Goal: Information Seeking & Learning: Find specific page/section

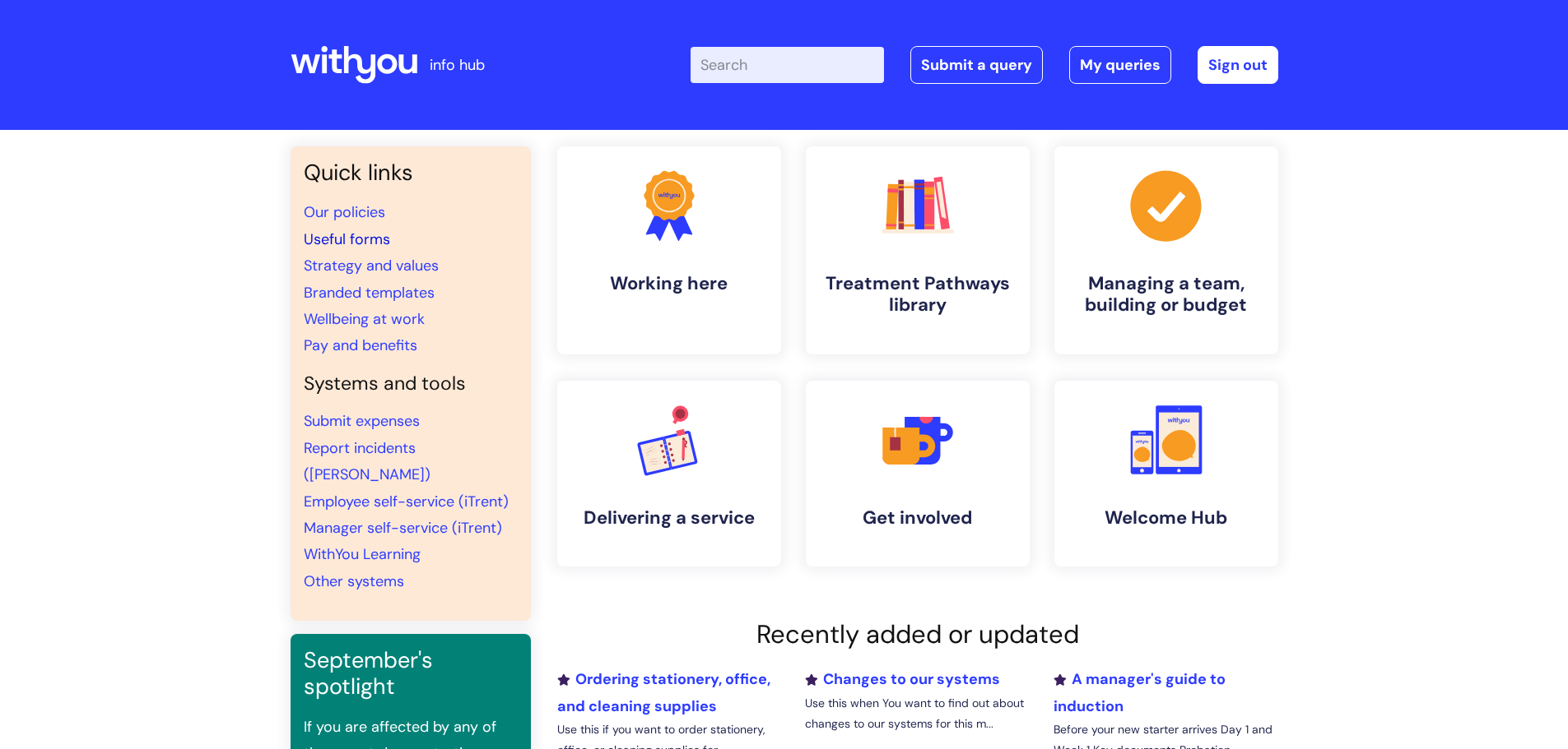
click at [372, 239] on link "Useful forms" at bounding box center [347, 239] width 87 height 20
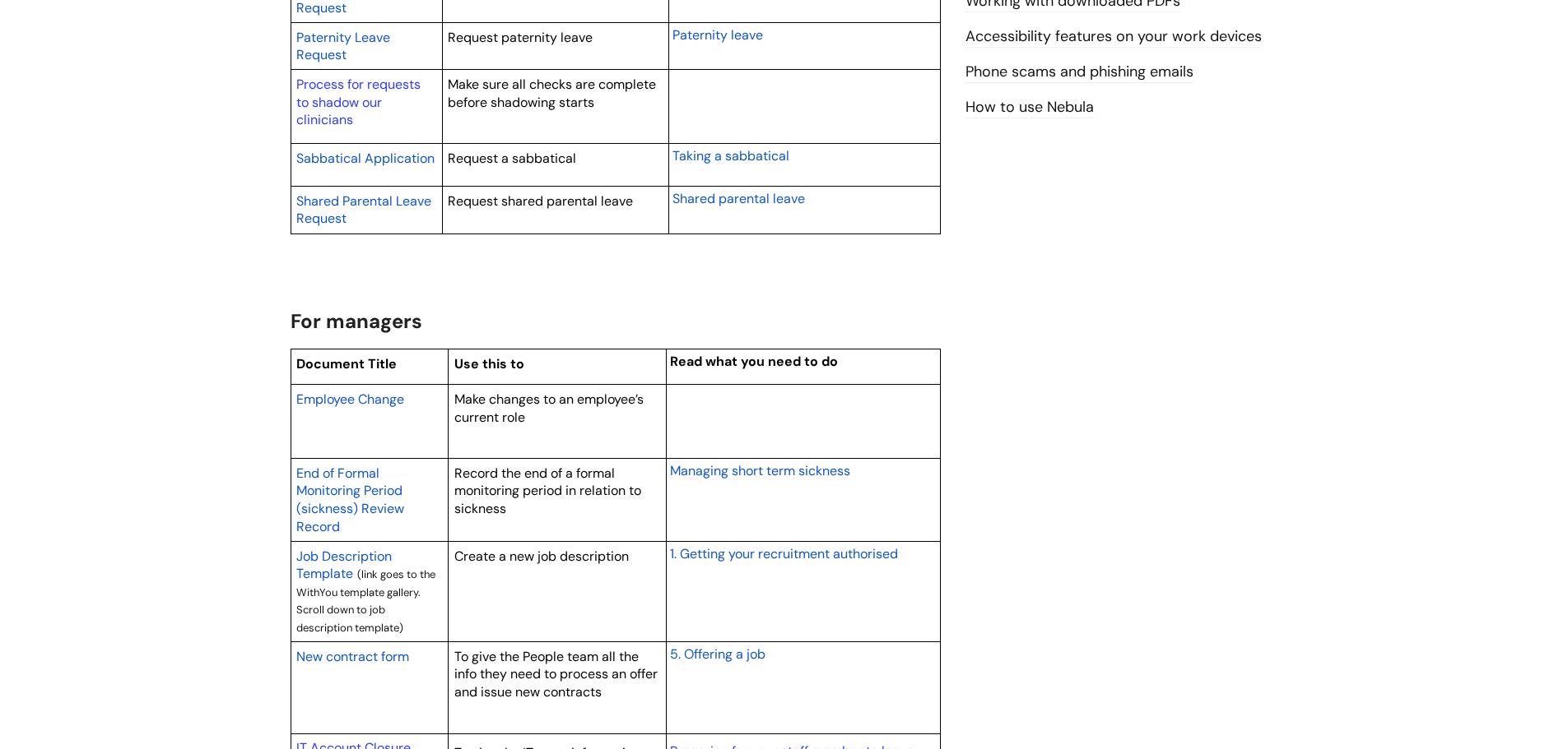
scroll to position [1316, 0]
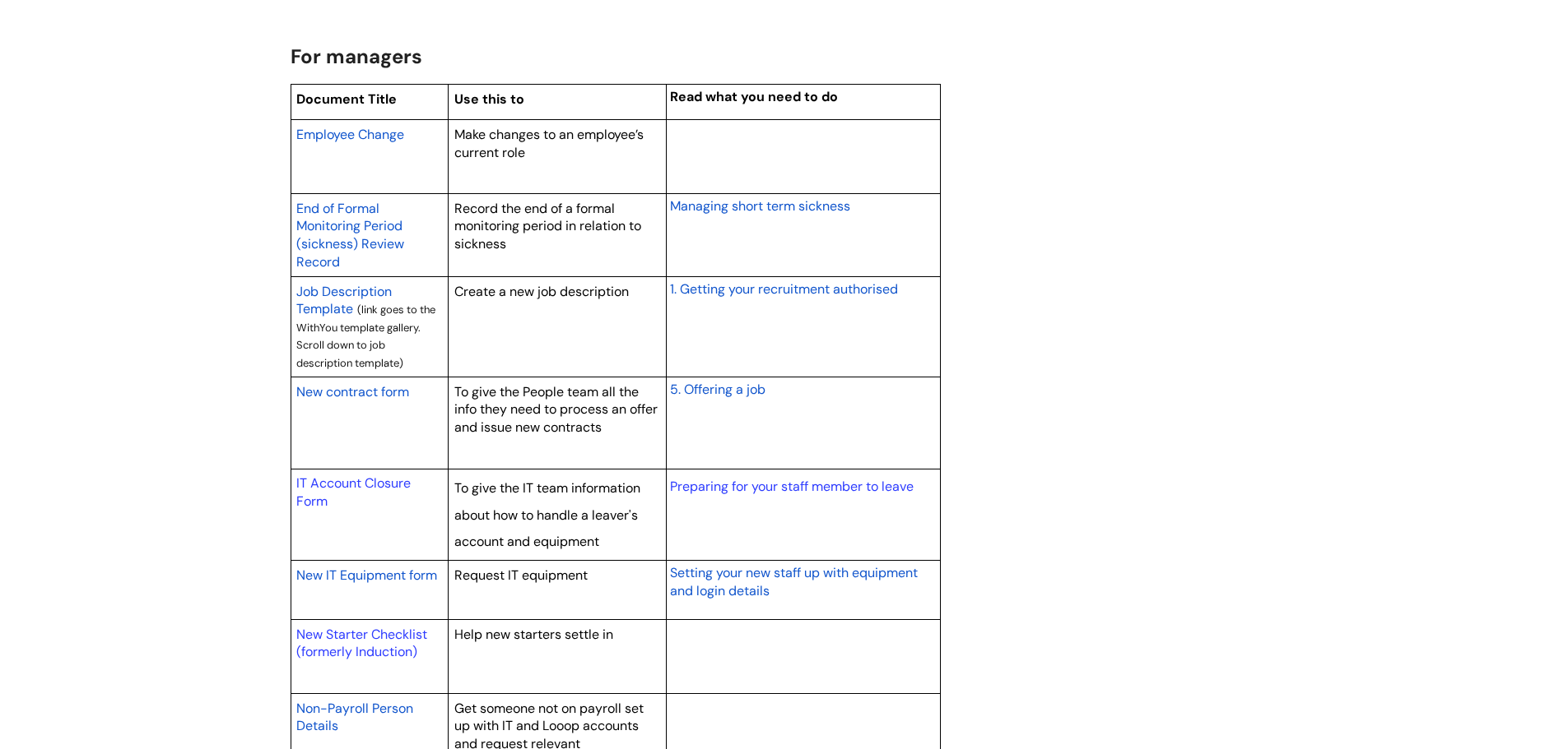
click at [376, 134] on span "Employee Change" at bounding box center [350, 134] width 107 height 17
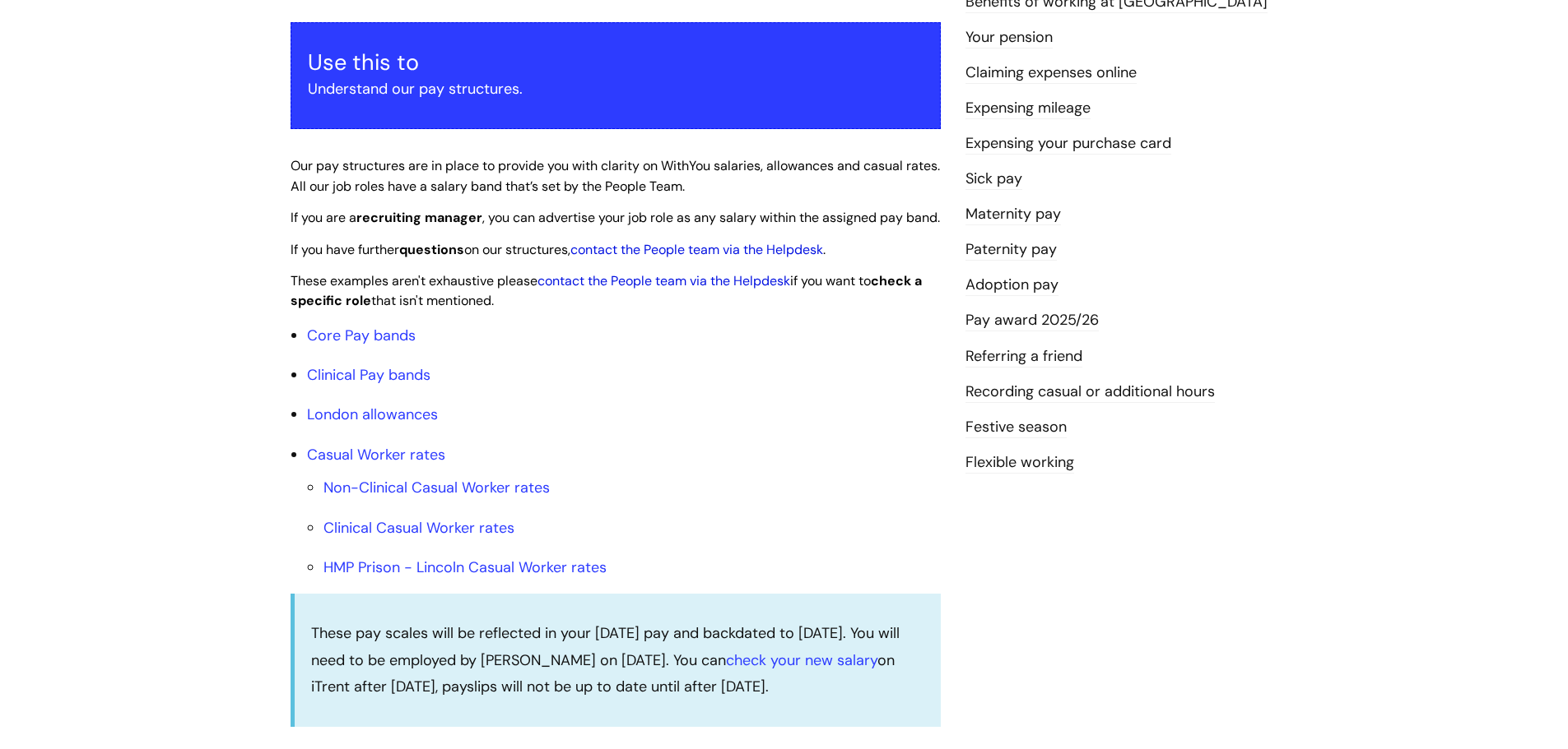
scroll to position [329, 0]
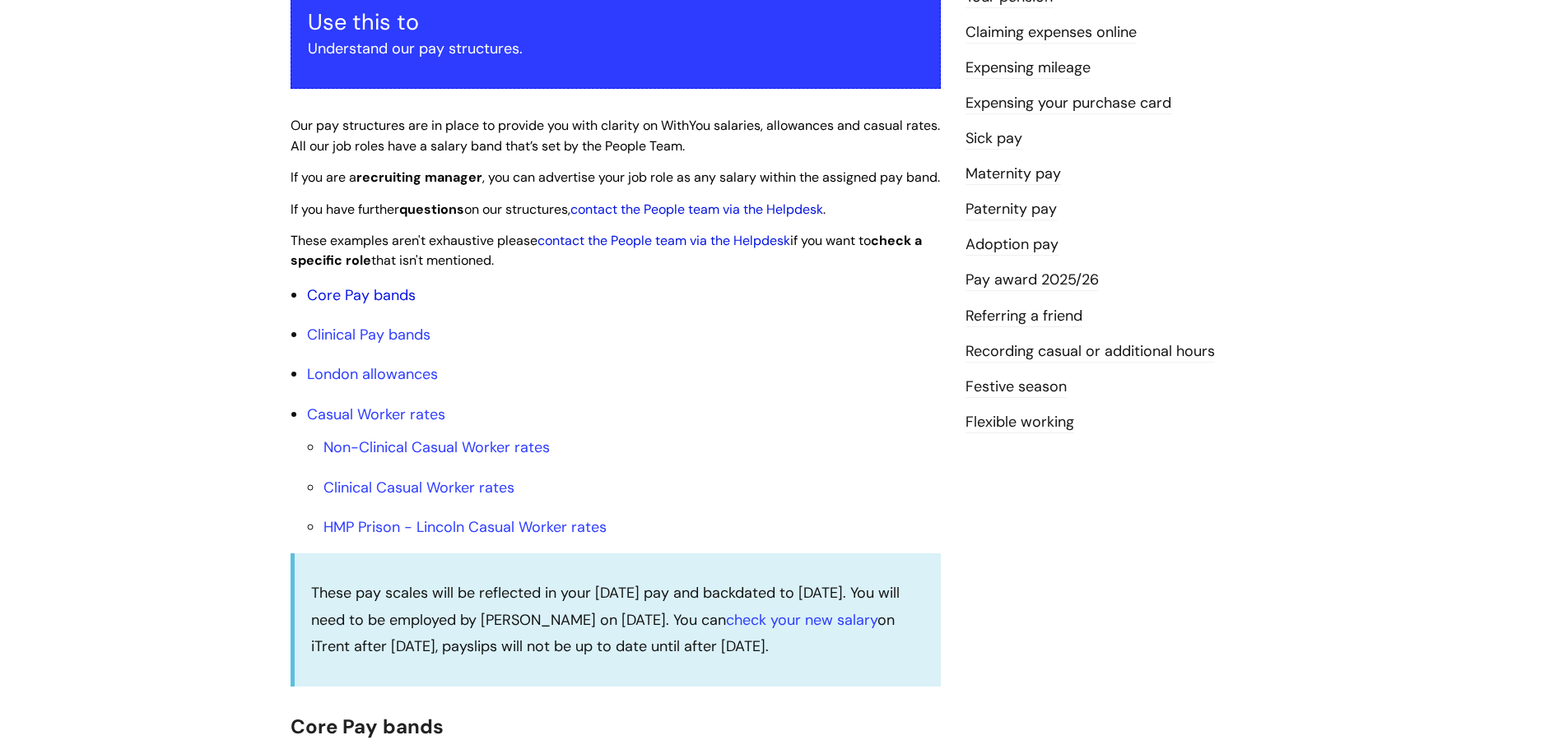
click at [351, 305] on link "Core Pay bands" at bounding box center [361, 296] width 108 height 20
click at [365, 305] on link "Core Pay bands" at bounding box center [361, 296] width 108 height 20
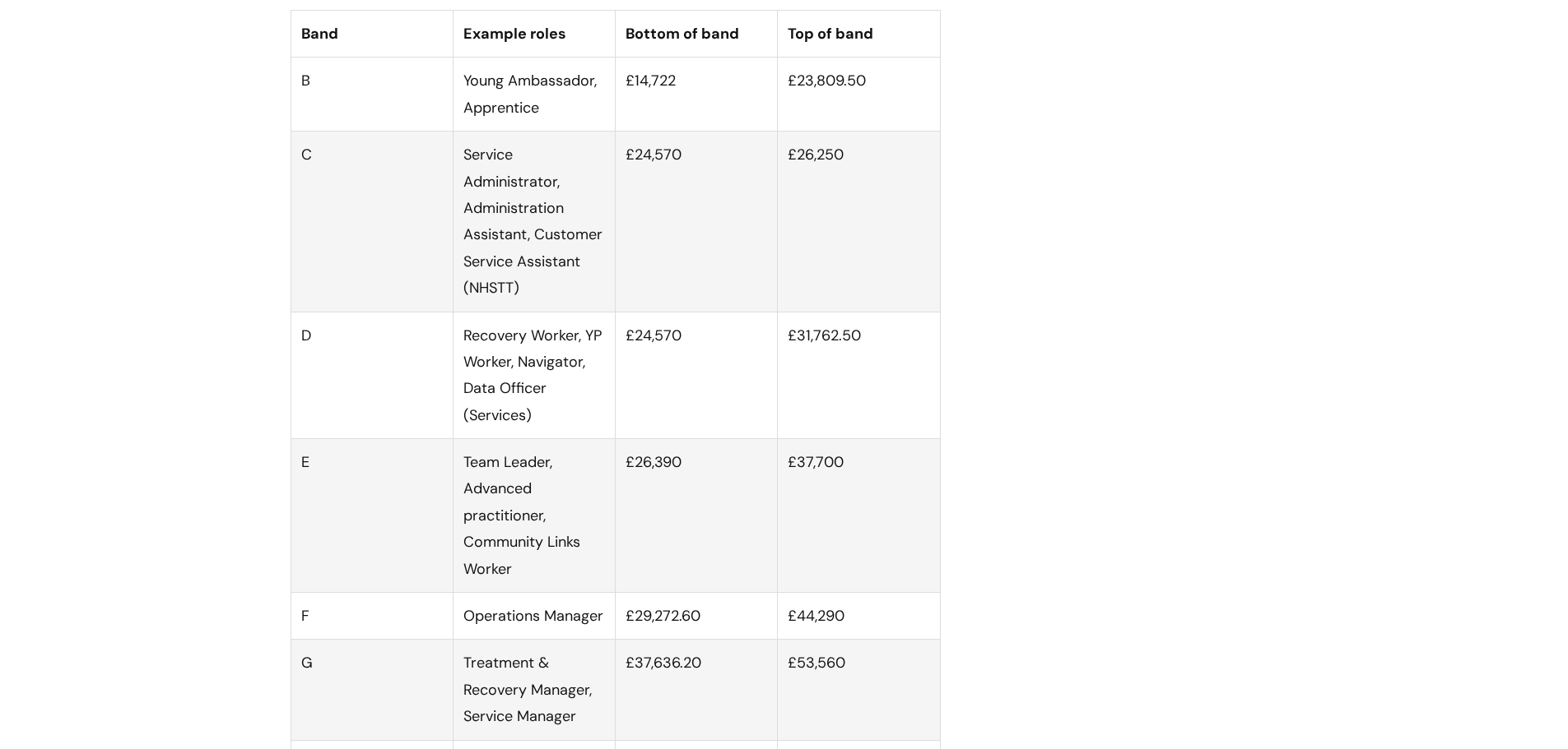
scroll to position [1069, 0]
